Goal: Check status: Check status

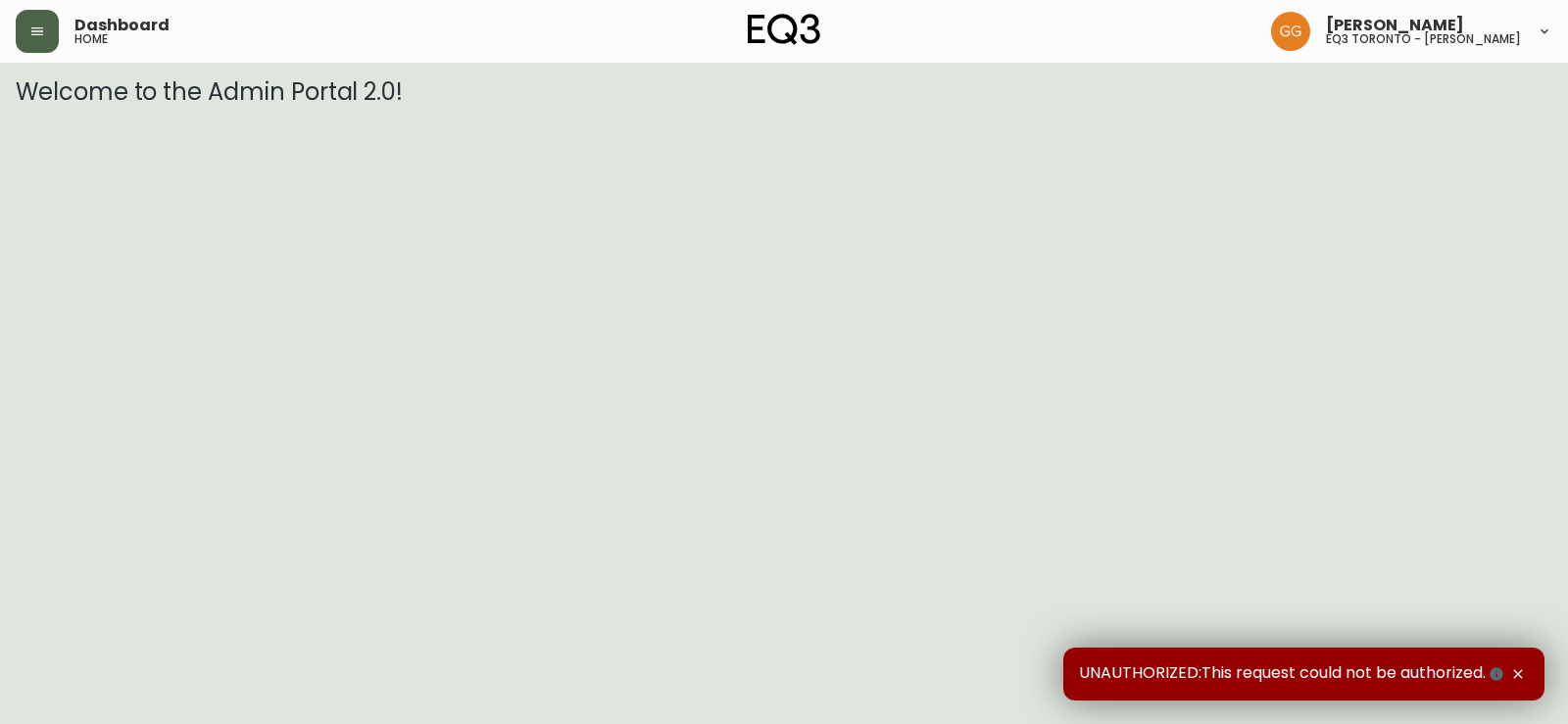
click at [44, 31] on icon "button" at bounding box center [37, 32] width 16 height 16
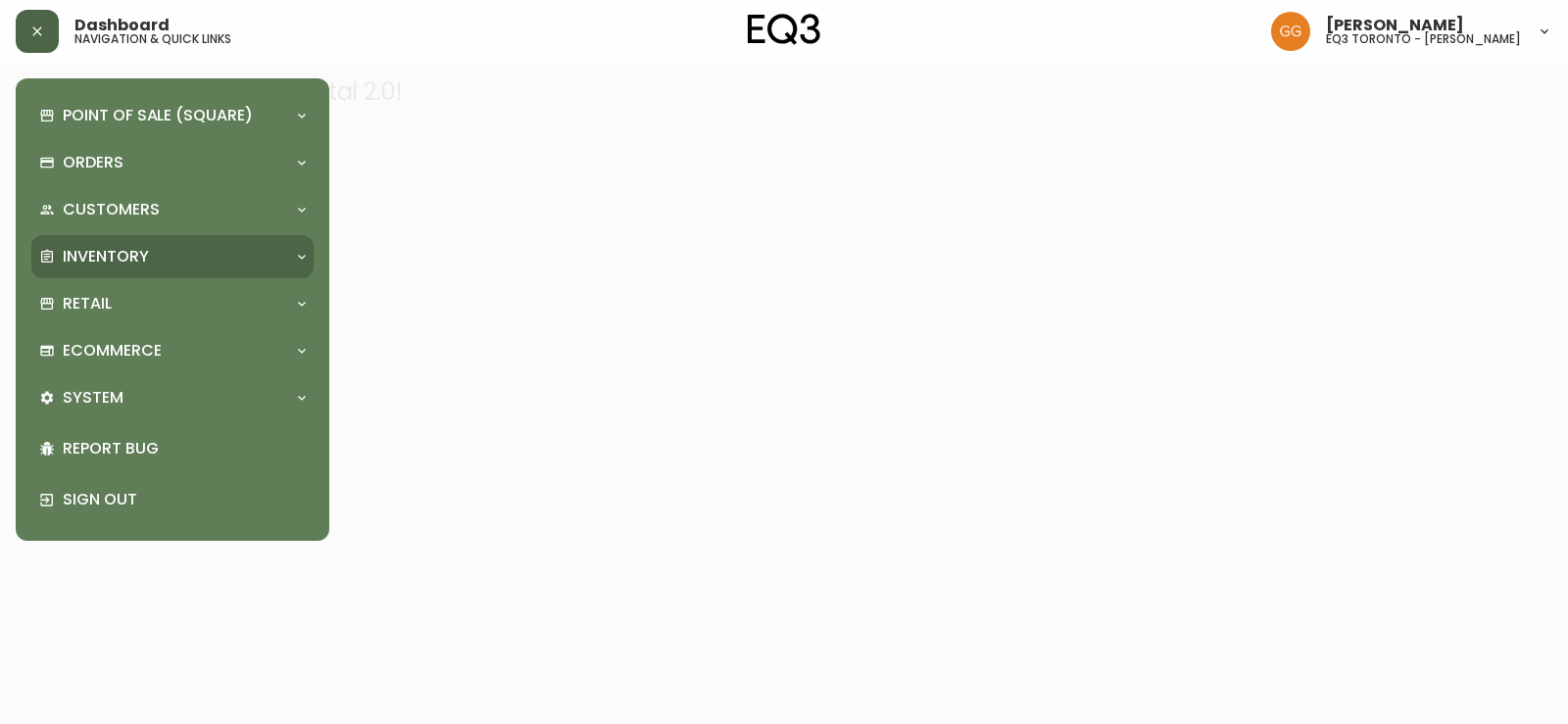
click at [75, 246] on p "Inventory" at bounding box center [106, 256] width 86 height 22
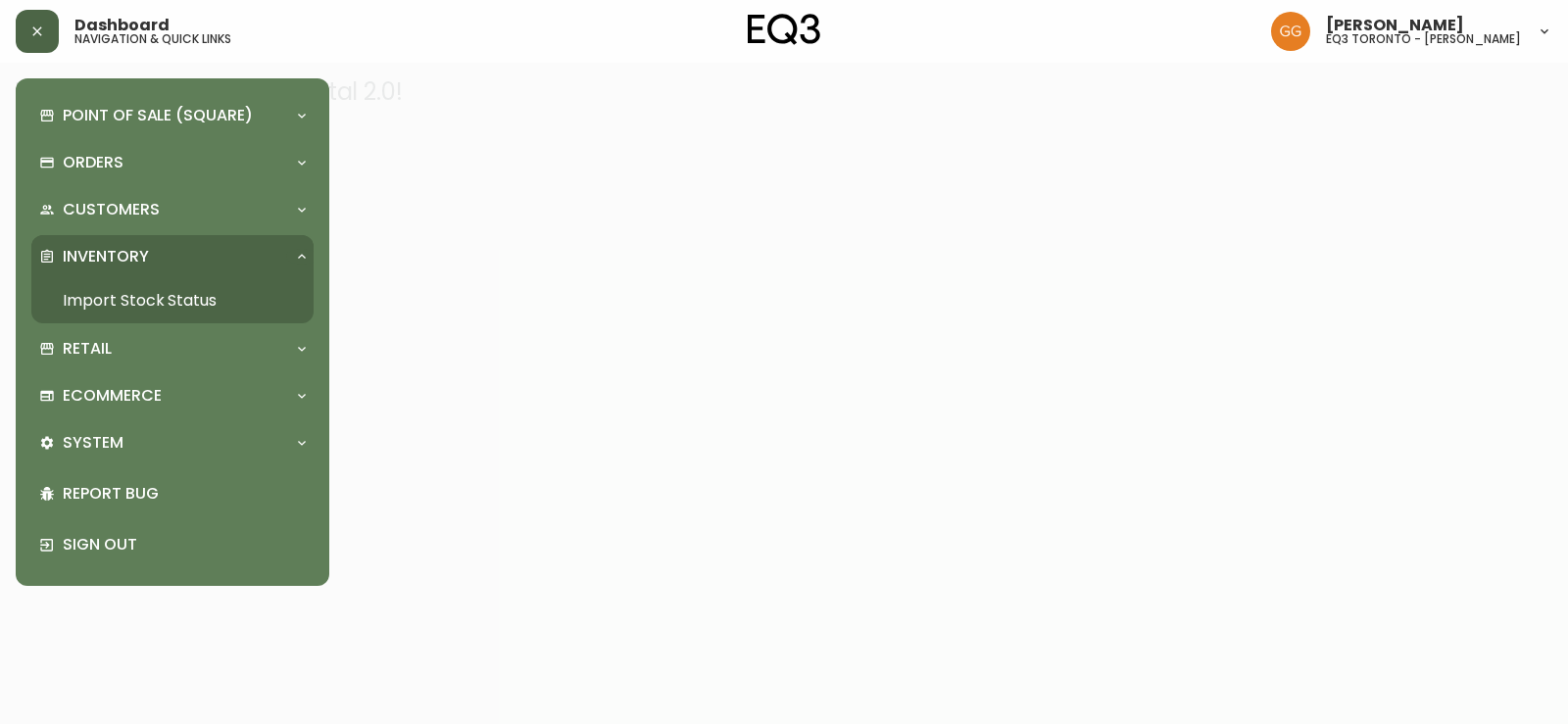
click at [88, 304] on link "Import Stock Status" at bounding box center [173, 301] width 282 height 45
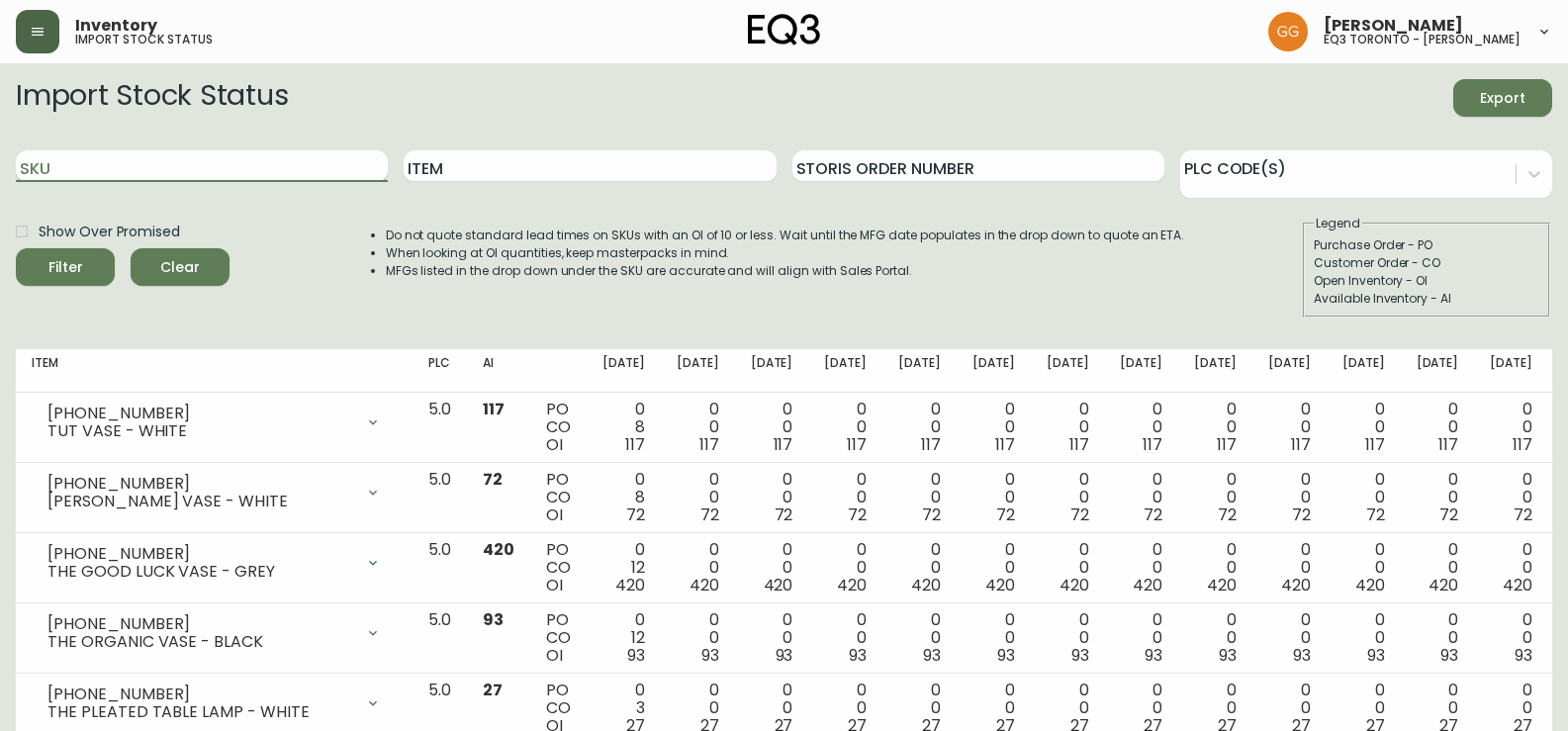
click at [179, 177] on input "SKU" at bounding box center [201, 166] width 372 height 32
paste input "[PHONE_NUMBER]"
type input "[PHONE_NUMBER]"
click at [16, 248] on button "Filter" at bounding box center [65, 267] width 99 height 38
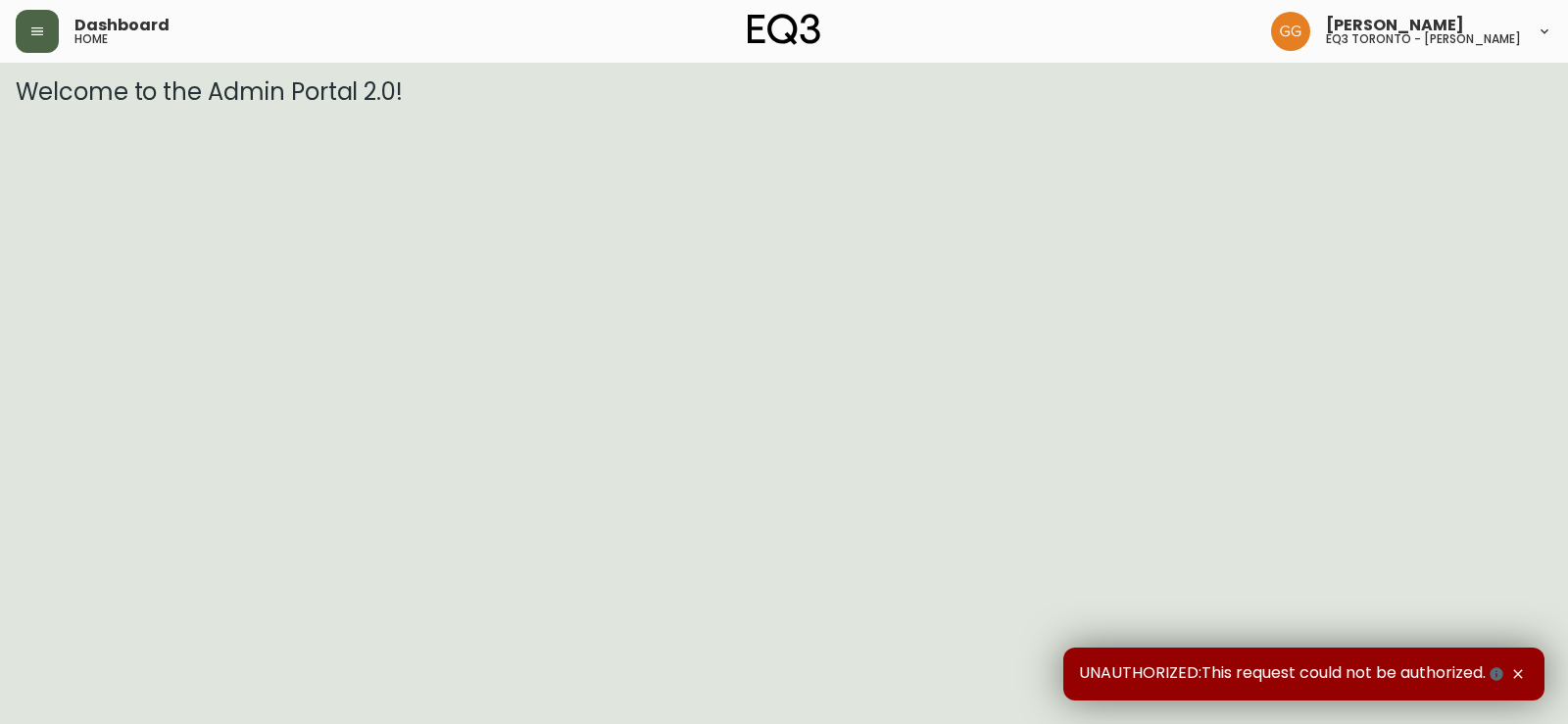
click at [27, 29] on button "button" at bounding box center [37, 32] width 43 height 43
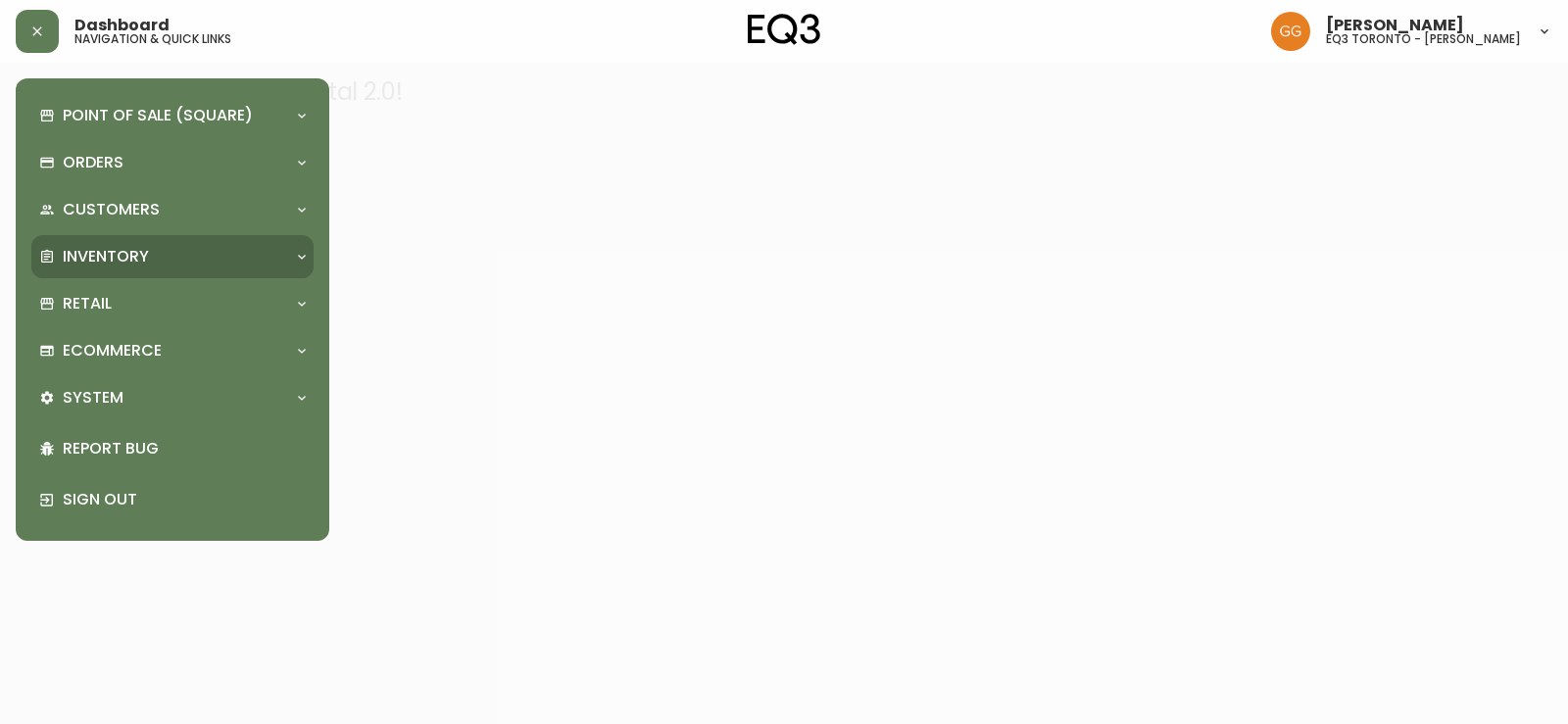
click at [83, 253] on p "Inventory" at bounding box center [106, 256] width 86 height 22
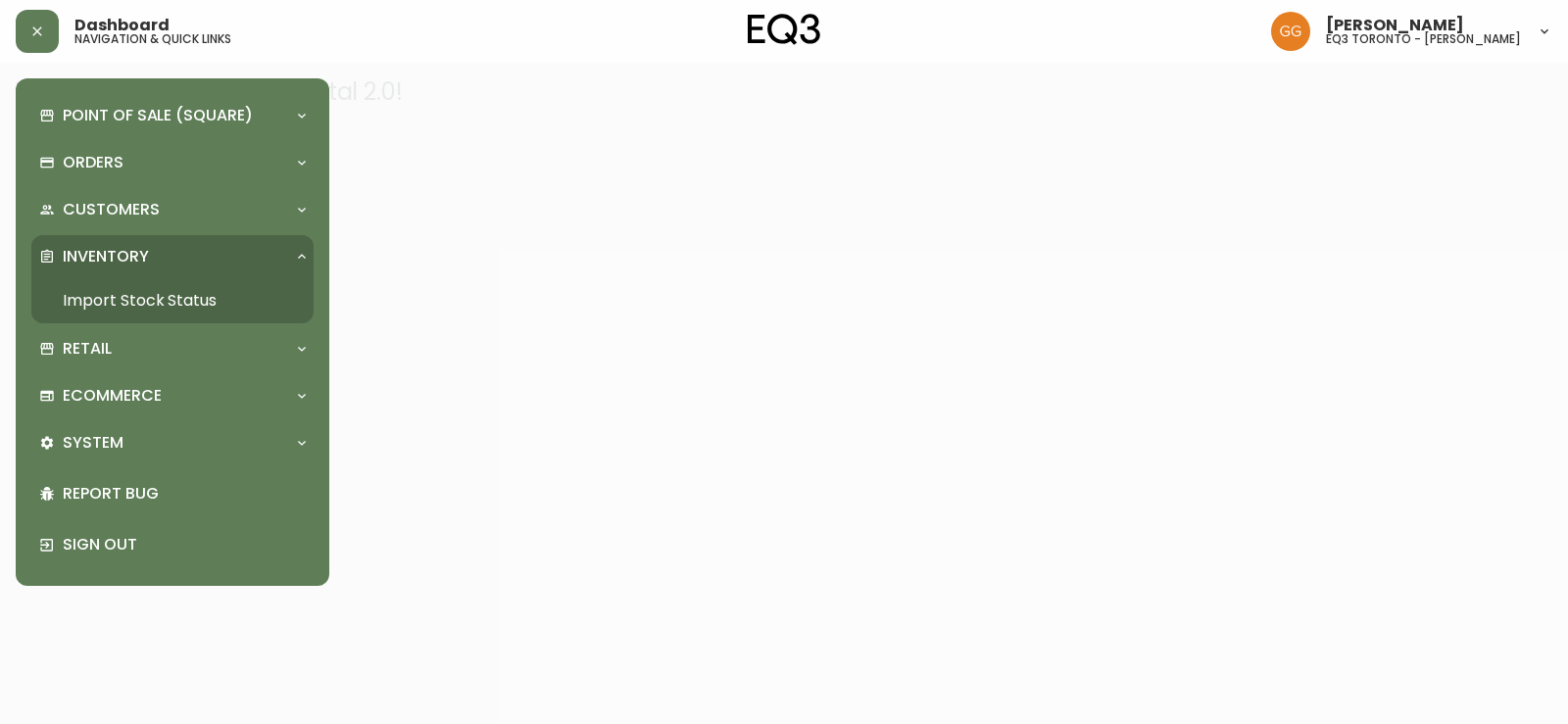
click at [83, 297] on link "Import Stock Status" at bounding box center [173, 301] width 282 height 45
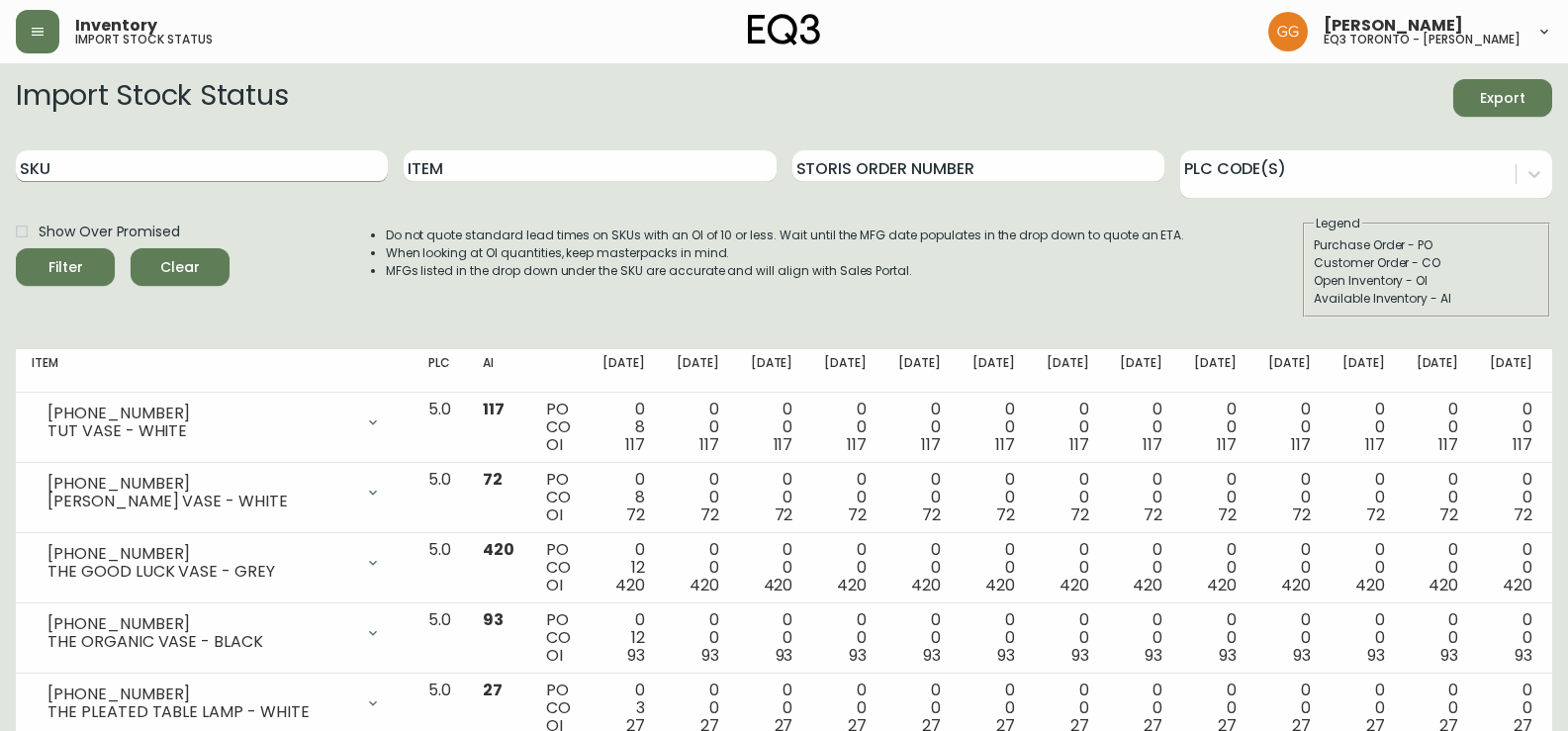
click at [221, 152] on input "SKU" at bounding box center [201, 166] width 372 height 32
paste input "ESTIMATED 2-4 WEEKS TO REGIONAL WAREHOUSE, SUBJECT TO CHANGE"
type input "E"
paste input "[PHONE_NUMBER]"
type input "[PHONE_NUMBER]"
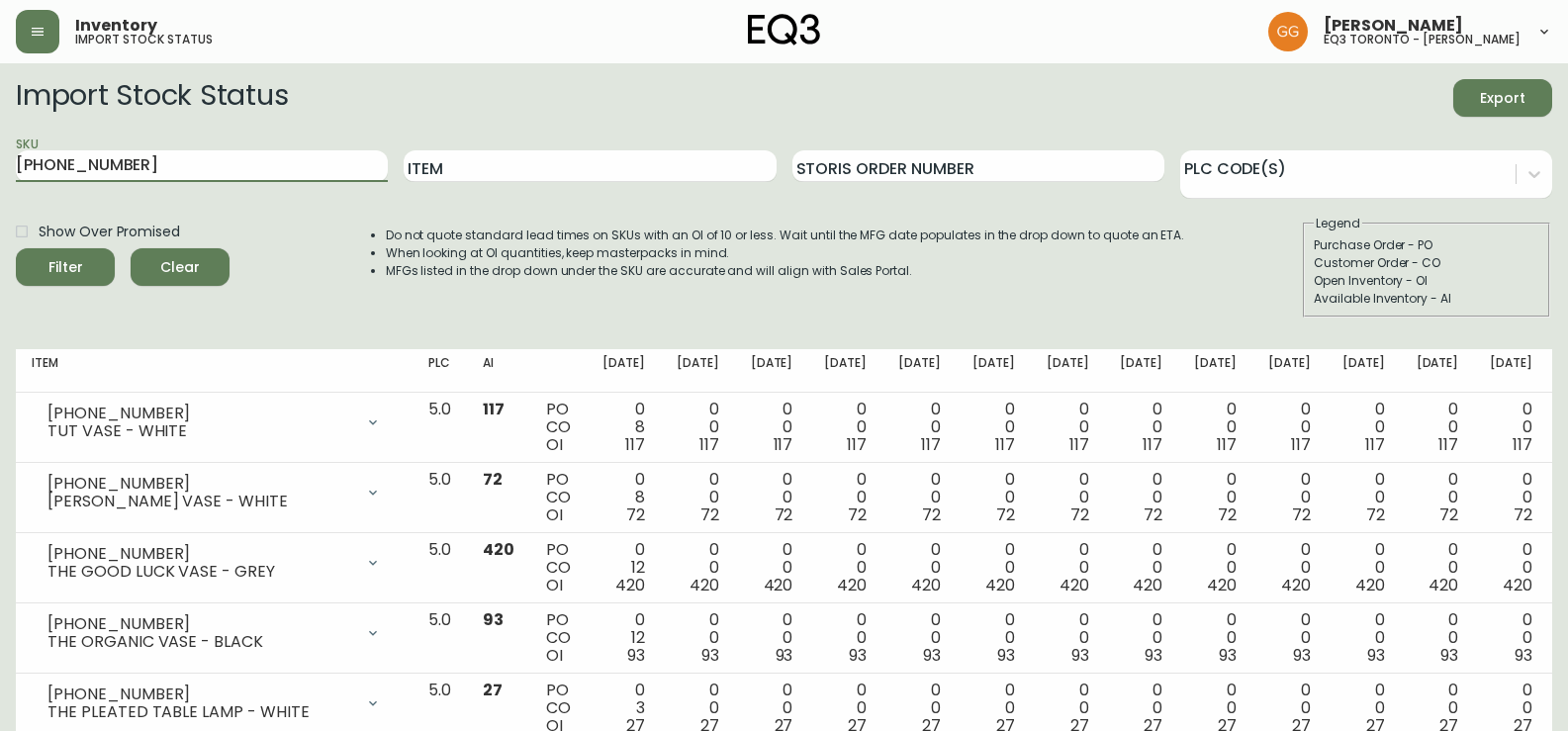
click at [16, 248] on button "Filter" at bounding box center [65, 267] width 99 height 38
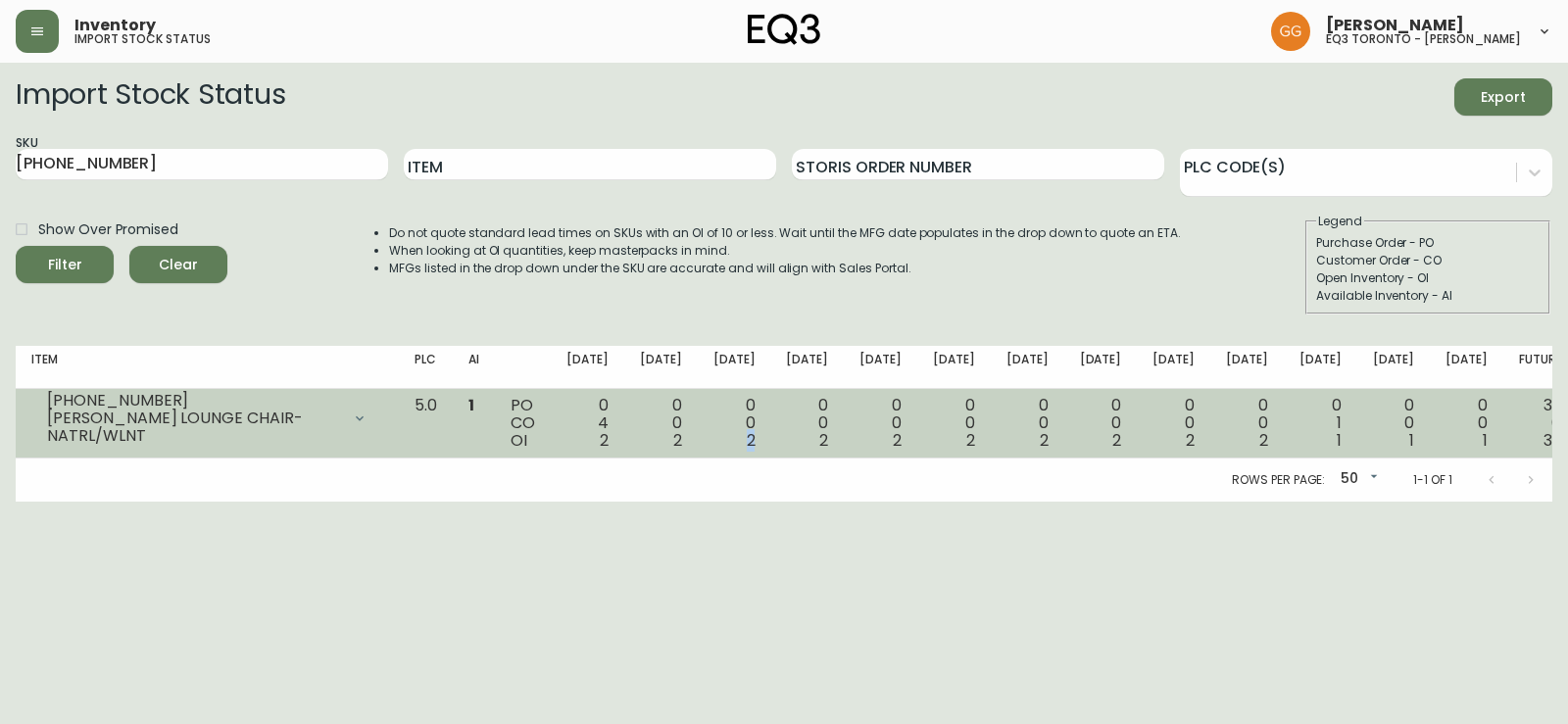
click at [756, 439] on span "2" at bounding box center [751, 440] width 9 height 23
click at [609, 440] on span "2" at bounding box center [604, 440] width 9 height 23
click at [609, 438] on span "2" at bounding box center [604, 440] width 9 height 23
click at [495, 405] on td "1" at bounding box center [474, 423] width 42 height 70
click at [475, 404] on span "1" at bounding box center [472, 404] width 6 height 23
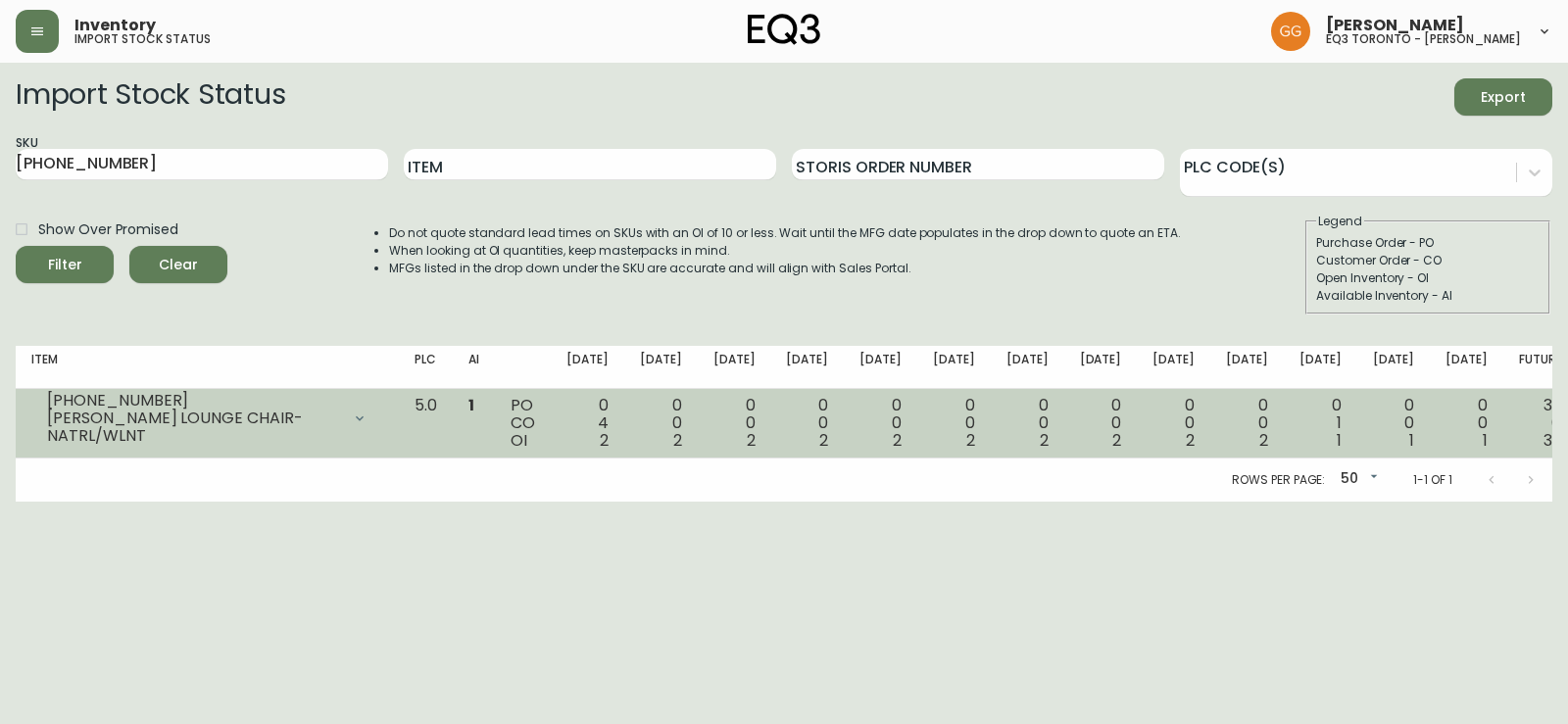
click at [379, 412] on div at bounding box center [360, 418] width 39 height 39
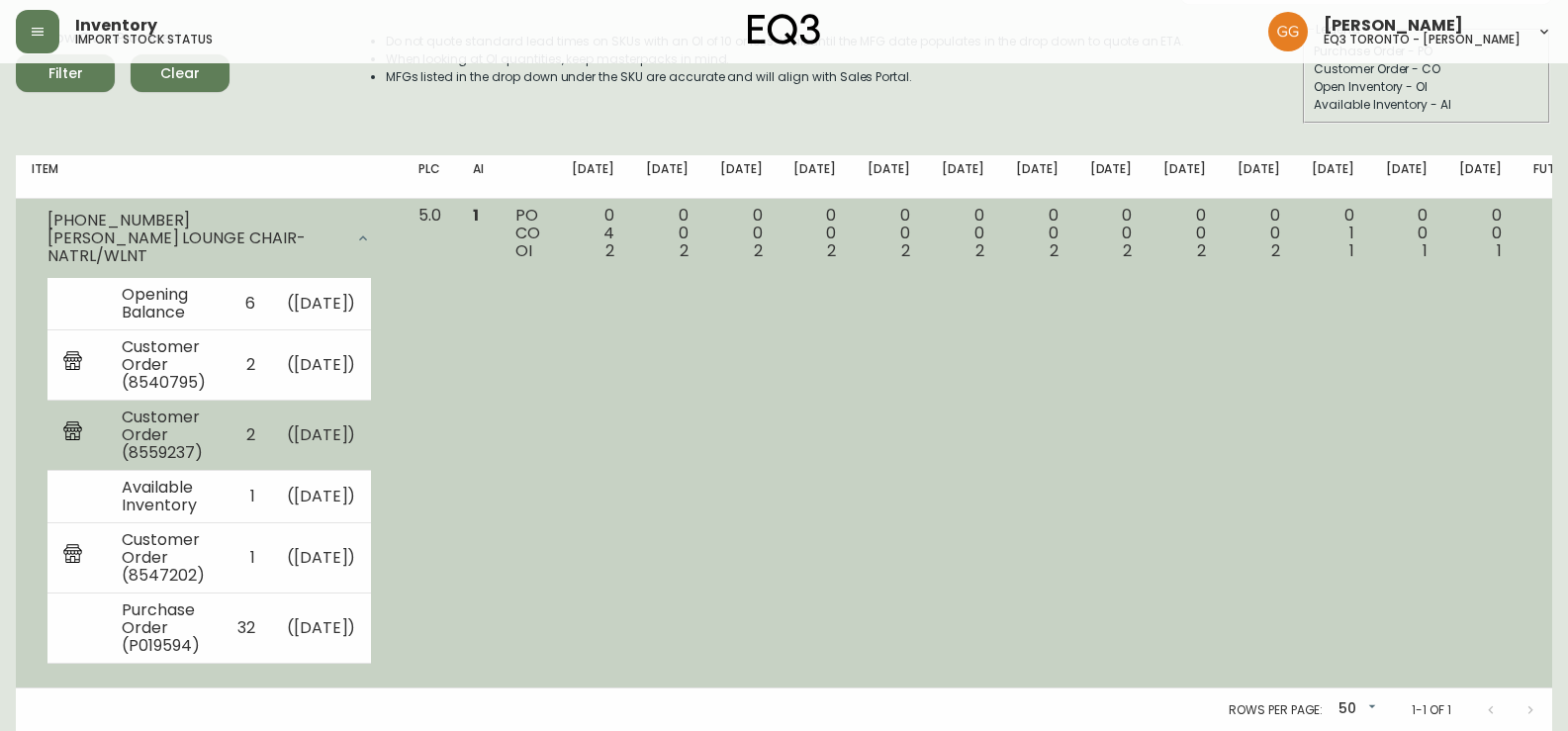
scroll to position [230, 0]
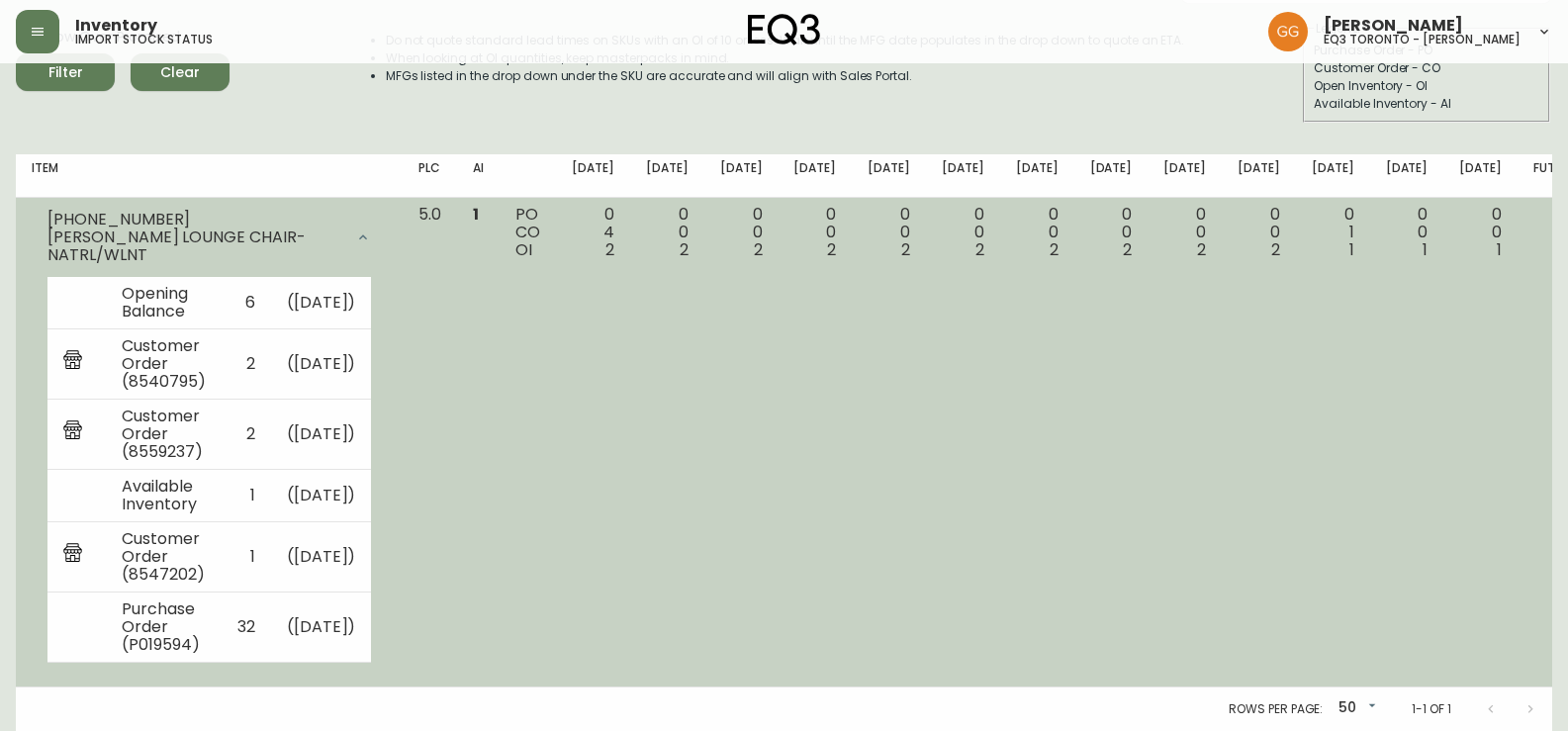
click at [765, 432] on td "0 0 2" at bounding box center [741, 443] width 74 height 490
click at [383, 218] on div at bounding box center [364, 238] width 40 height 40
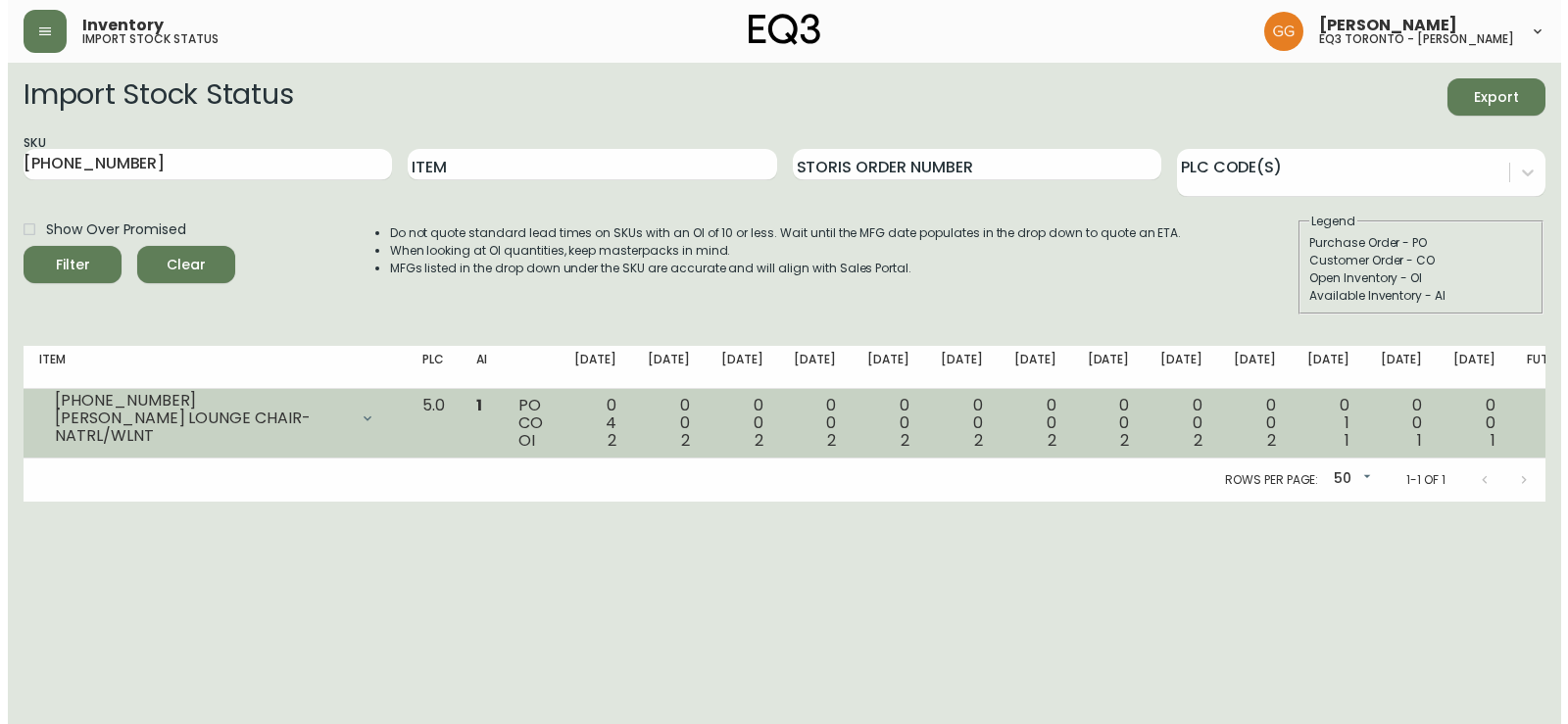
scroll to position [0, 0]
